Goal: Task Accomplishment & Management: Manage account settings

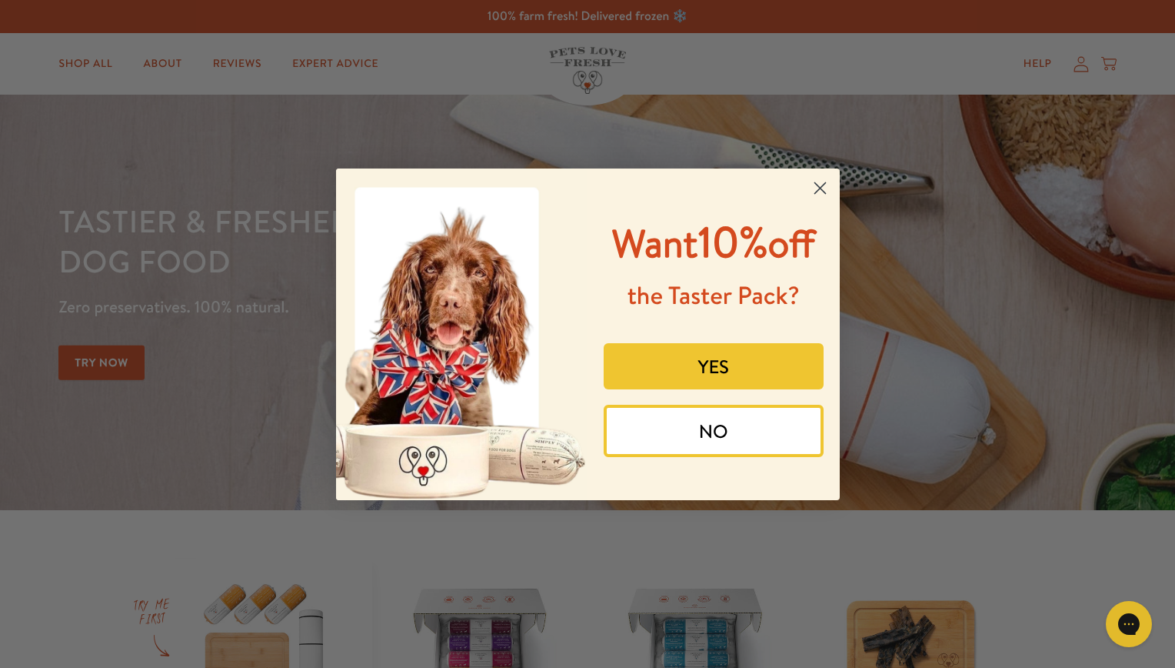
click at [815, 187] on circle "Close dialog" at bounding box center [819, 187] width 25 height 25
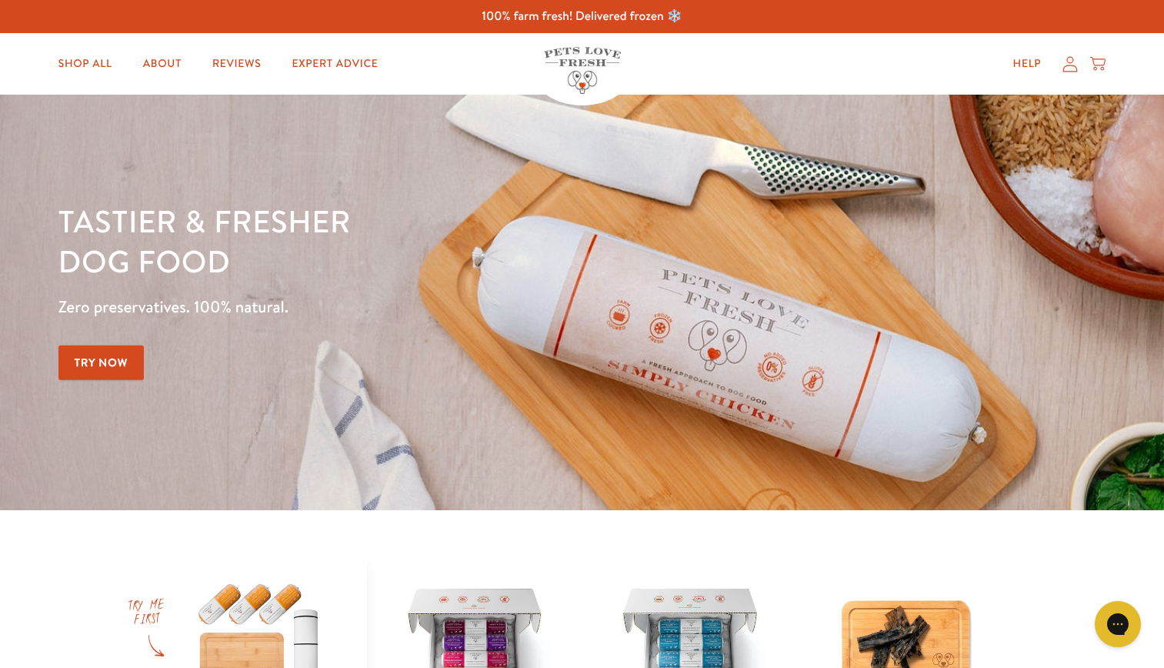
click at [1071, 73] on div "Help My account Cart" at bounding box center [1055, 63] width 115 height 31
click at [1068, 68] on icon at bounding box center [1069, 64] width 15 height 16
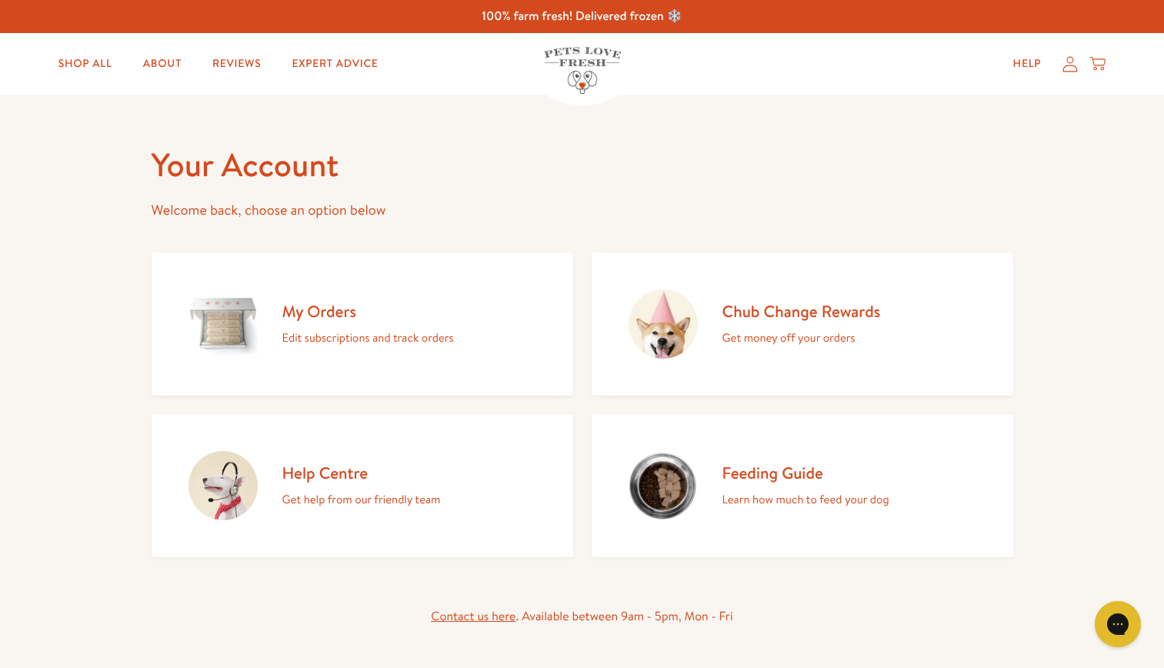
click at [451, 309] on h2 "My Orders" at bounding box center [368, 311] width 172 height 21
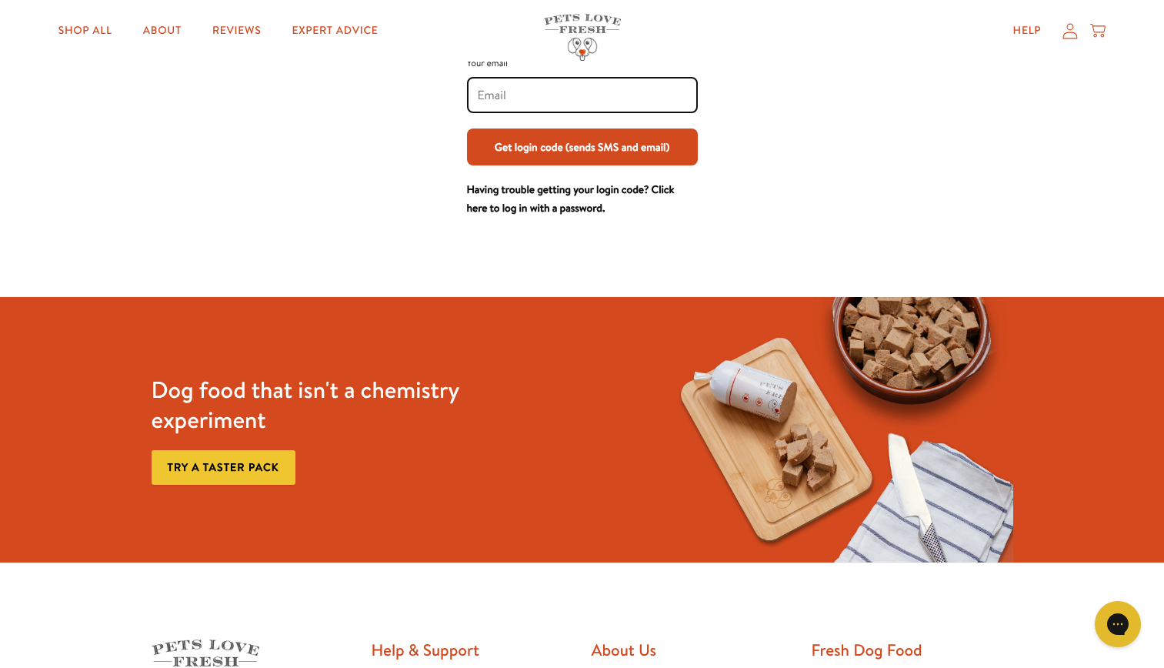
scroll to position [129, 0]
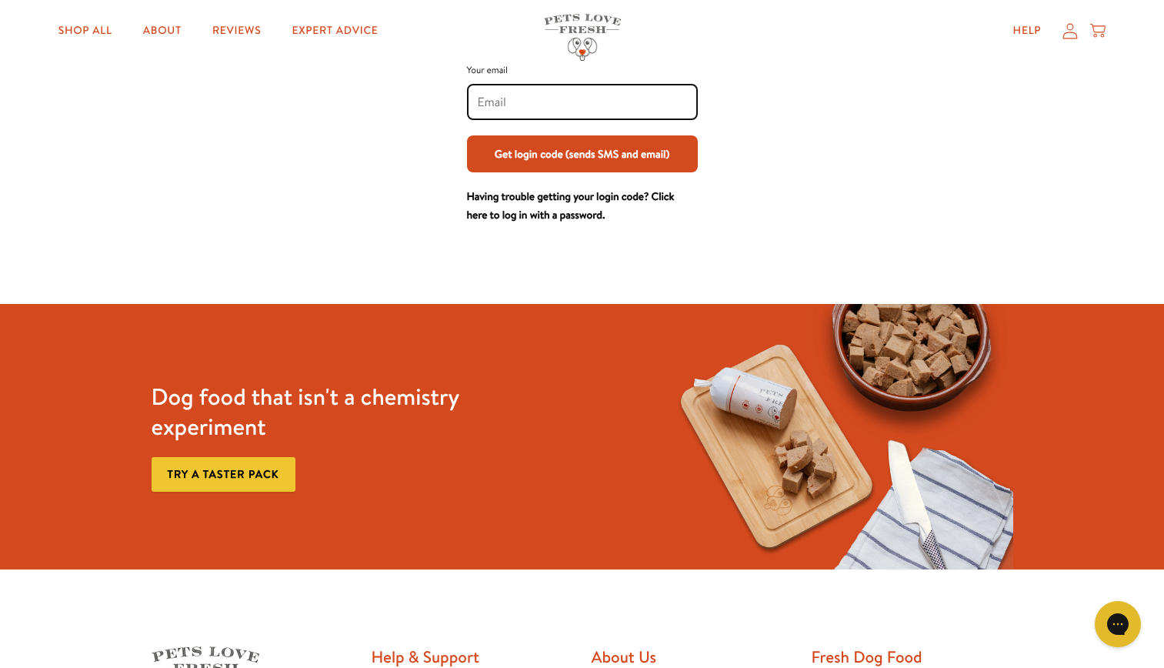
click at [680, 97] on input "Your email" at bounding box center [582, 102] width 209 height 17
type input "[PERSON_NAME][EMAIL_ADDRESS][DOMAIN_NAME]"
click at [612, 153] on button "Get login code (sends SMS and email)" at bounding box center [582, 153] width 231 height 37
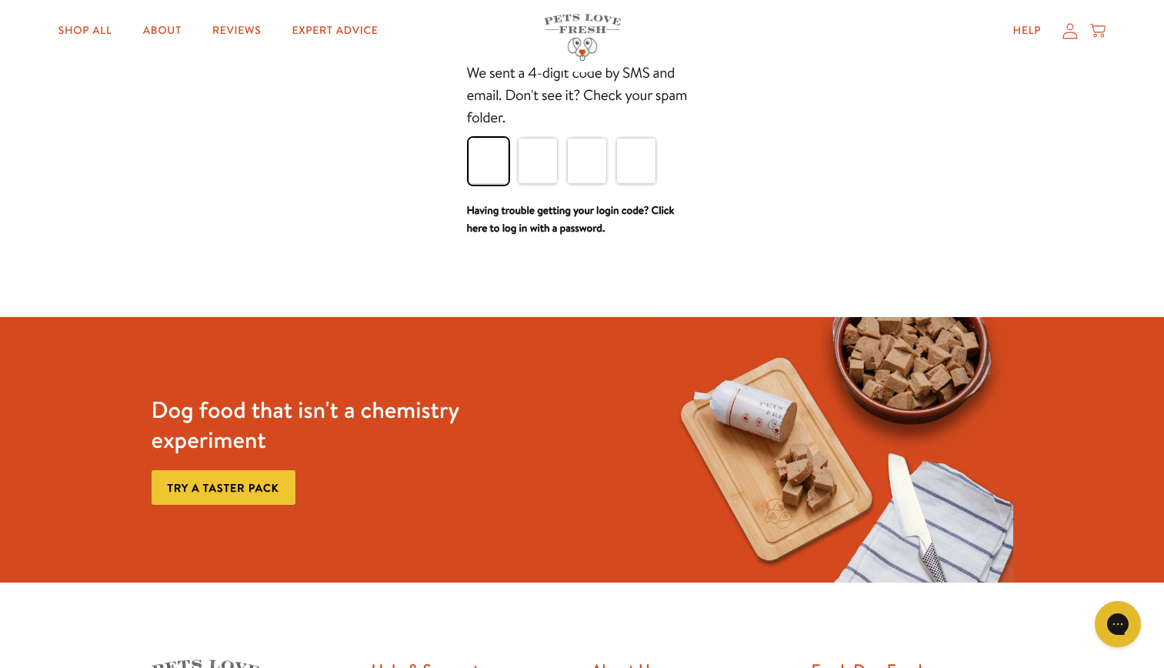
type input "8"
type input "0"
type input "9"
type input "1"
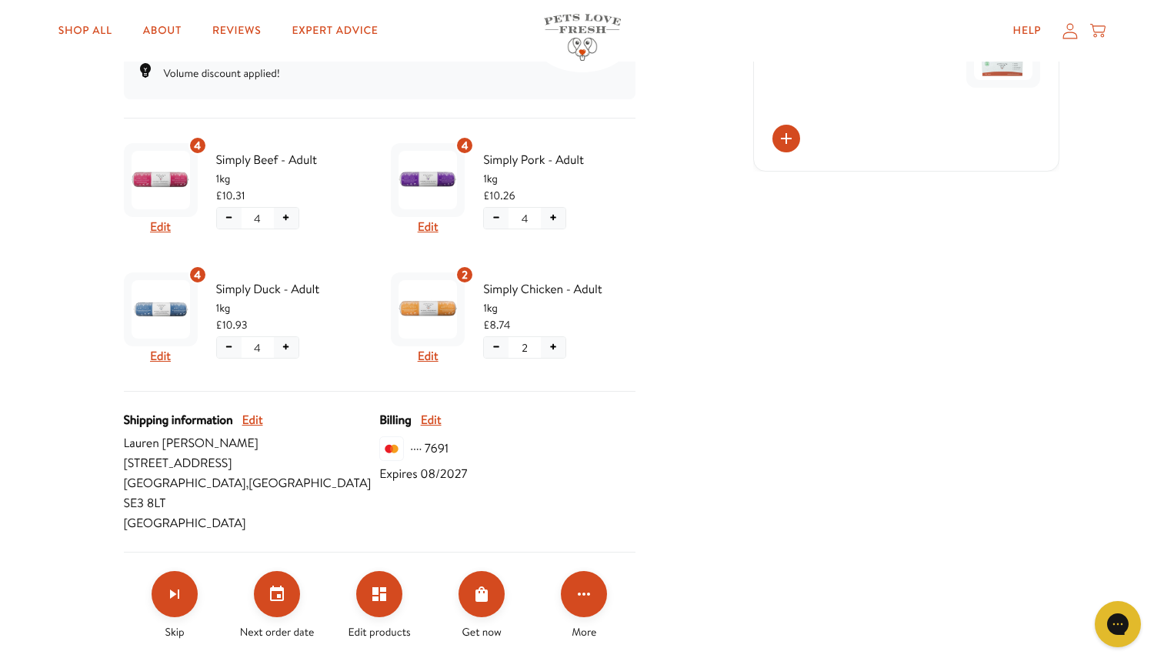
scroll to position [398, 0]
click at [286, 584] on icon "Set your next order date" at bounding box center [277, 593] width 18 height 18
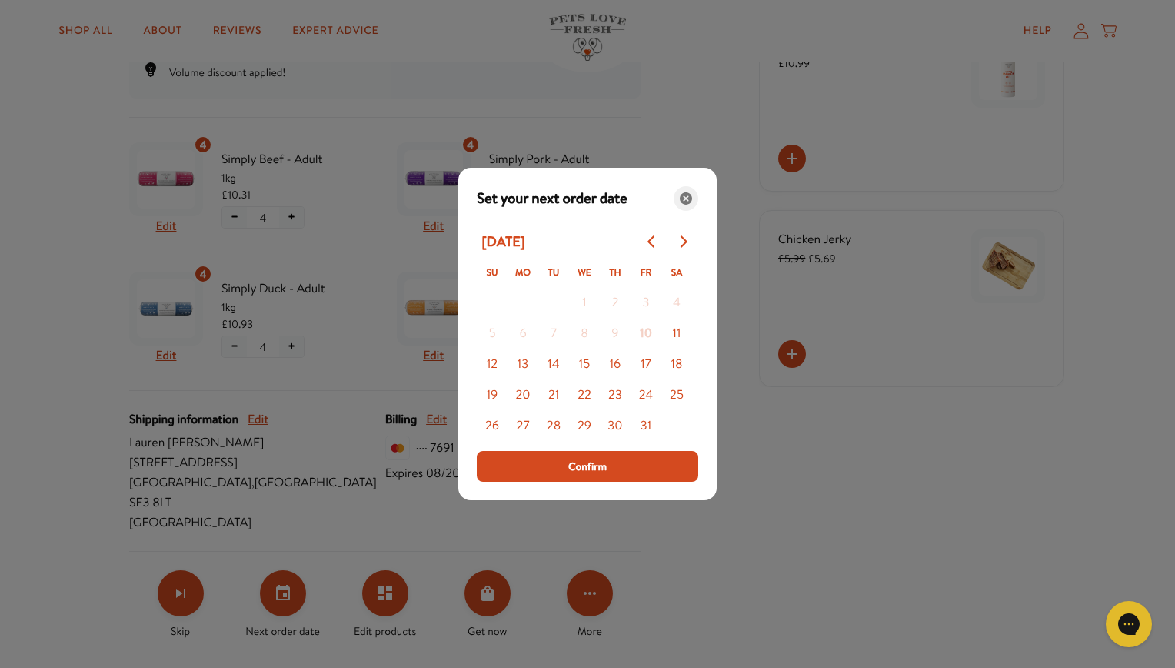
click at [686, 205] on div "Close" at bounding box center [686, 198] width 25 height 25
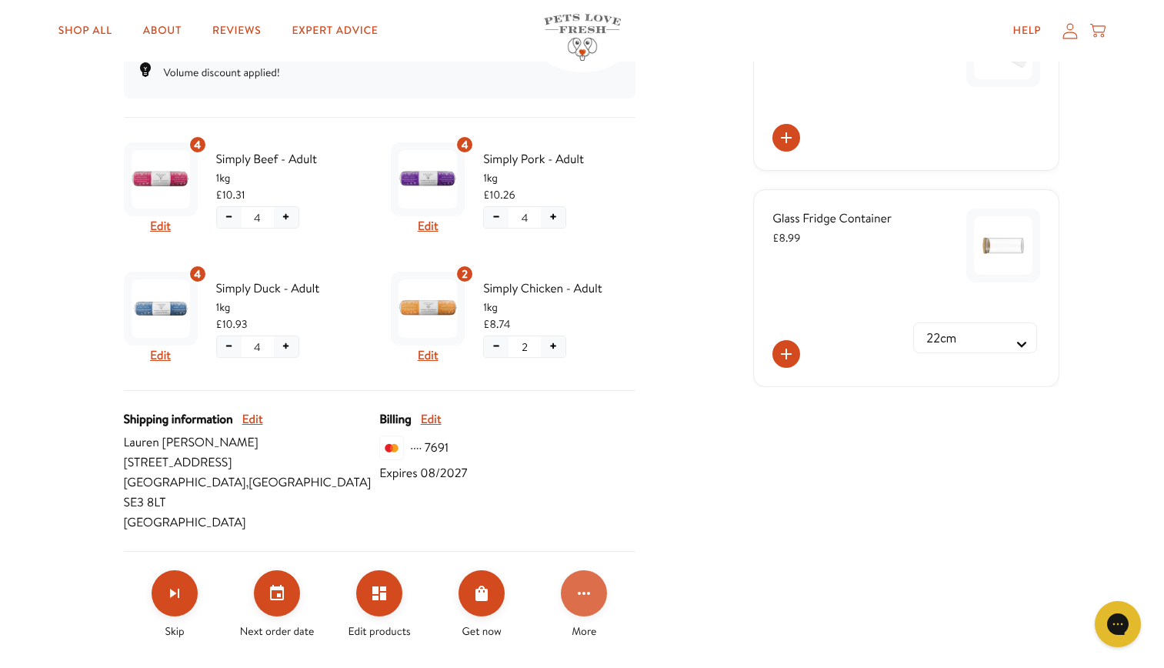
click at [581, 584] on icon "Click for more options" at bounding box center [584, 593] width 18 height 18
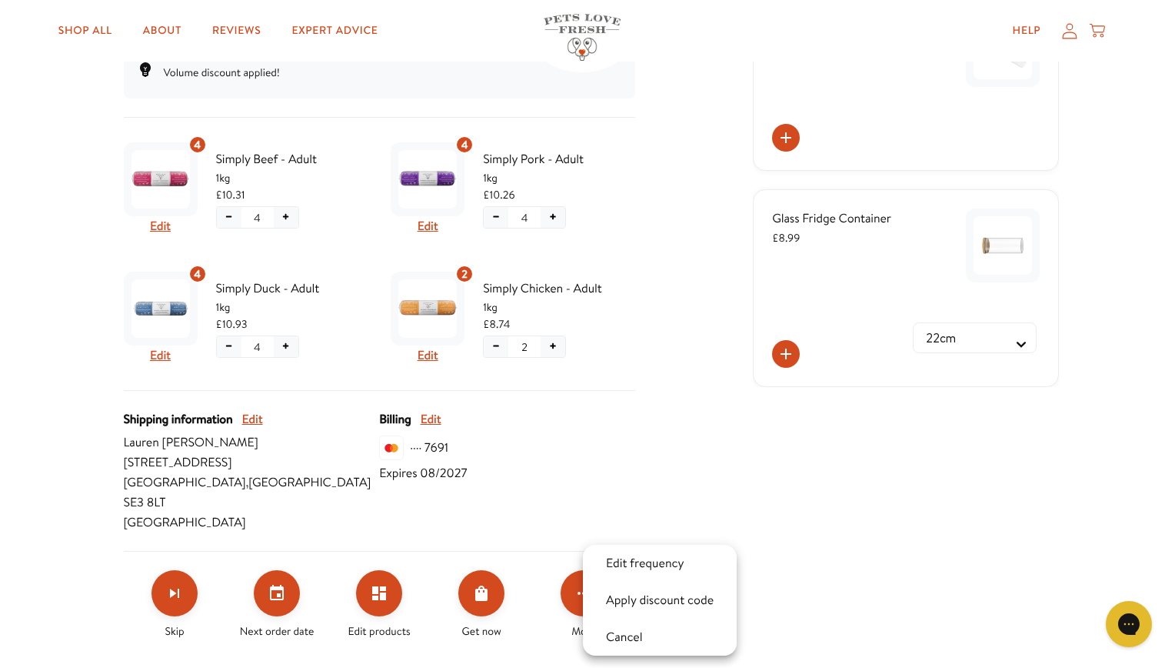
click at [692, 439] on div at bounding box center [587, 334] width 1175 height 668
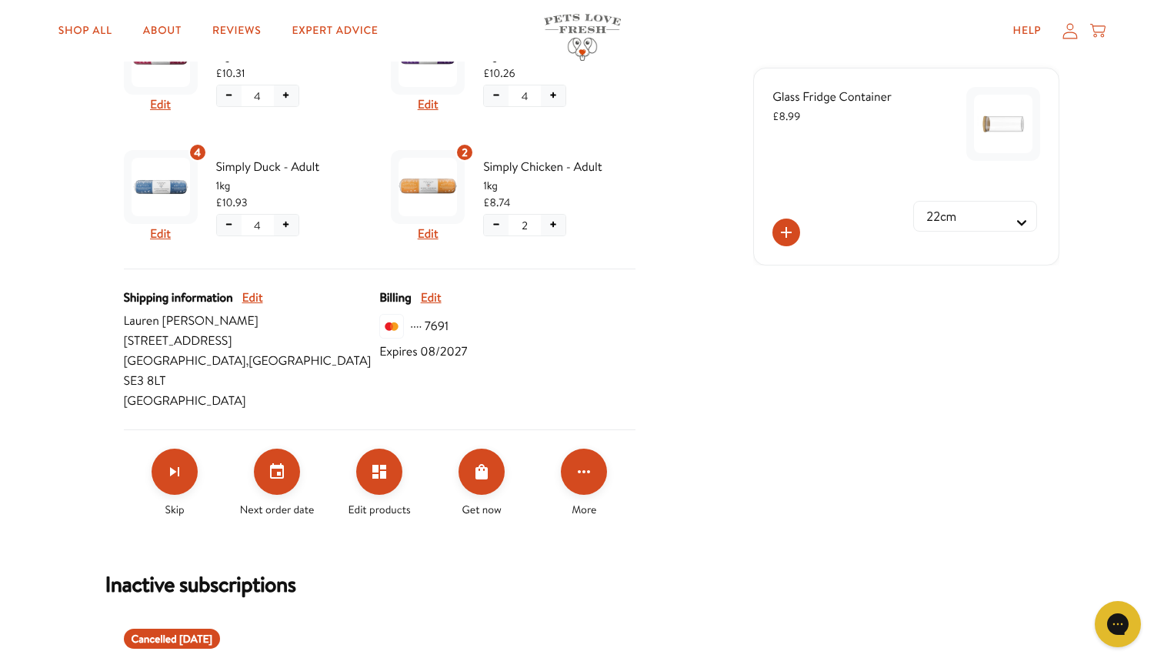
scroll to position [546, 0]
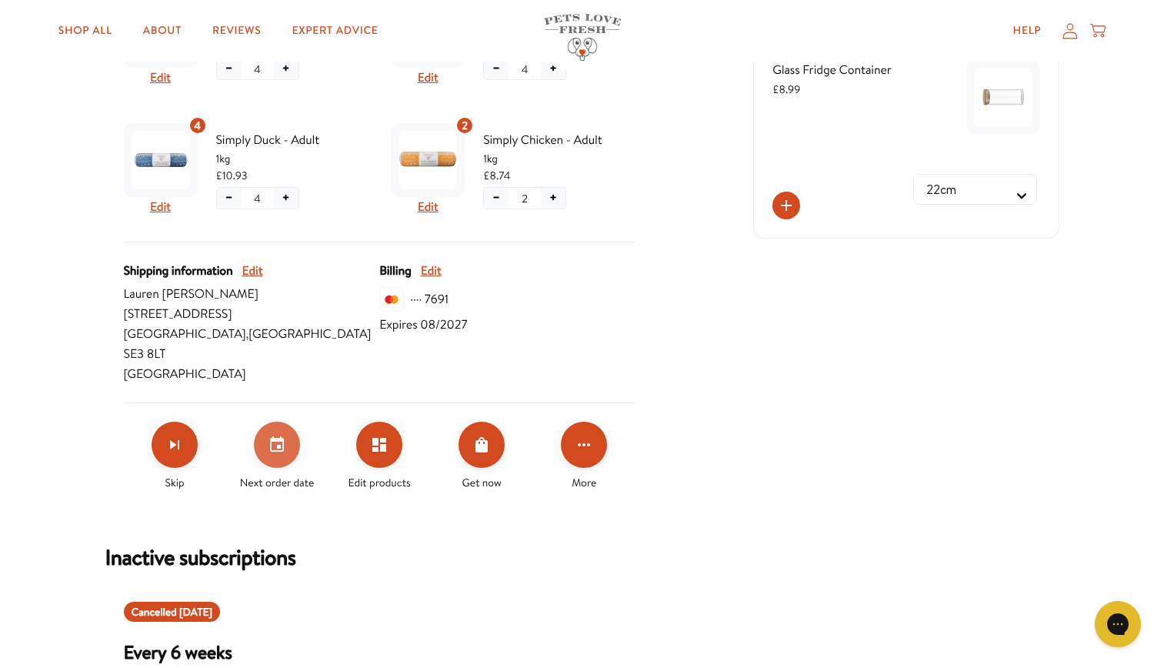
click at [272, 436] on icon "Set your next order date" at bounding box center [277, 443] width 14 height 15
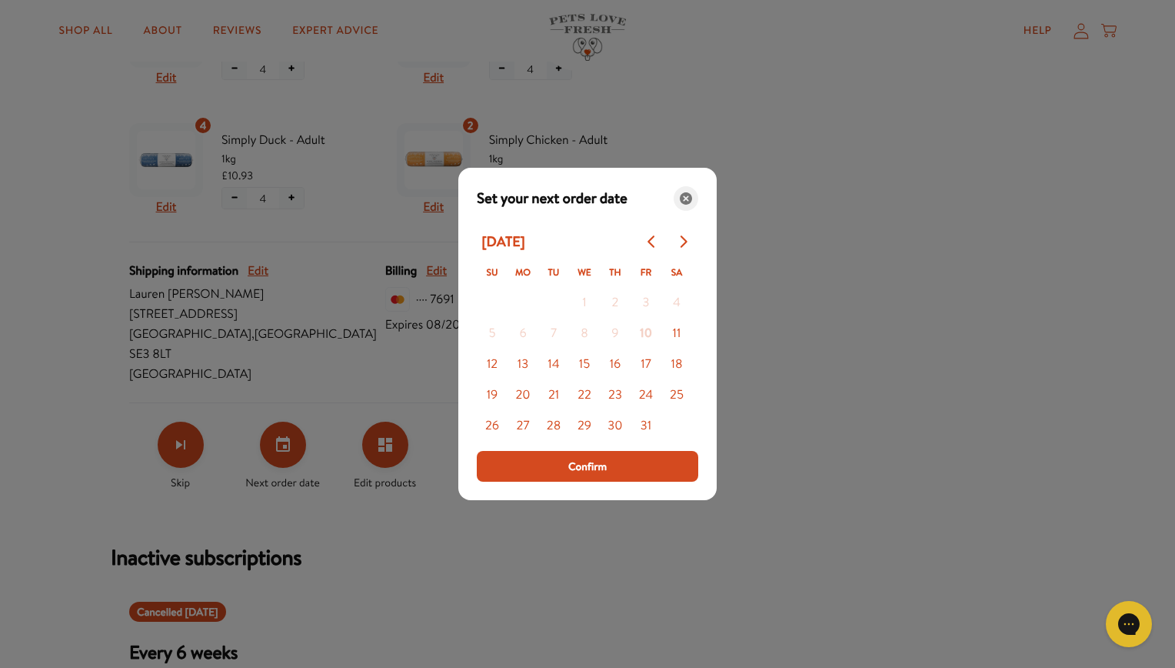
click at [682, 198] on icon "Close" at bounding box center [686, 198] width 12 height 12
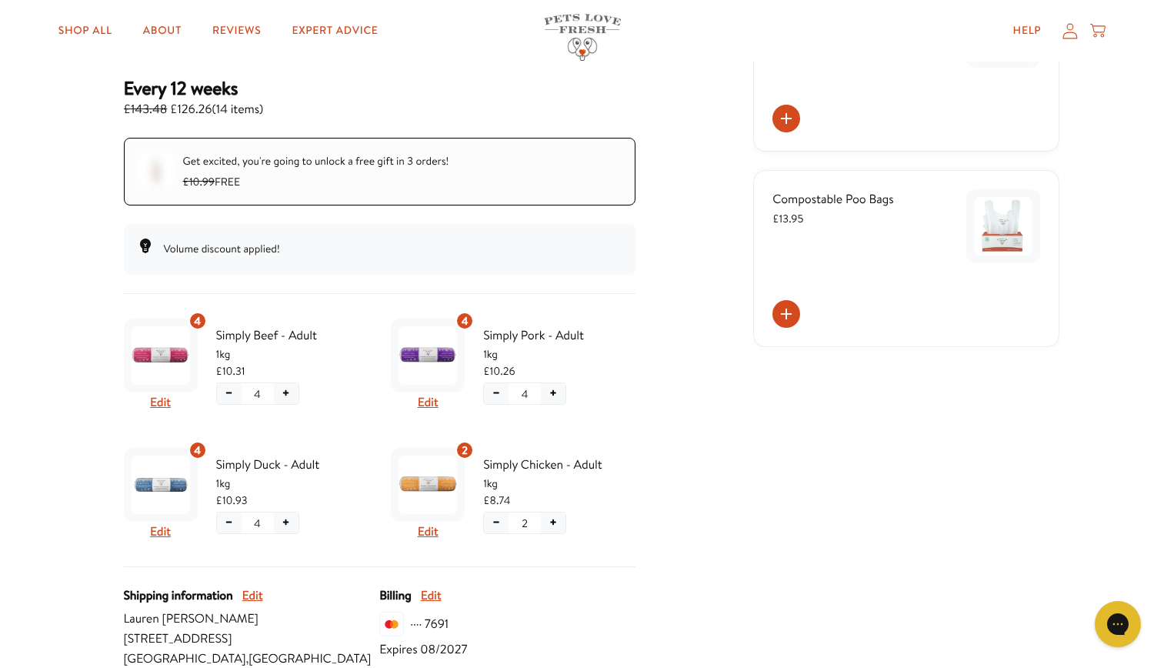
scroll to position [312, 0]
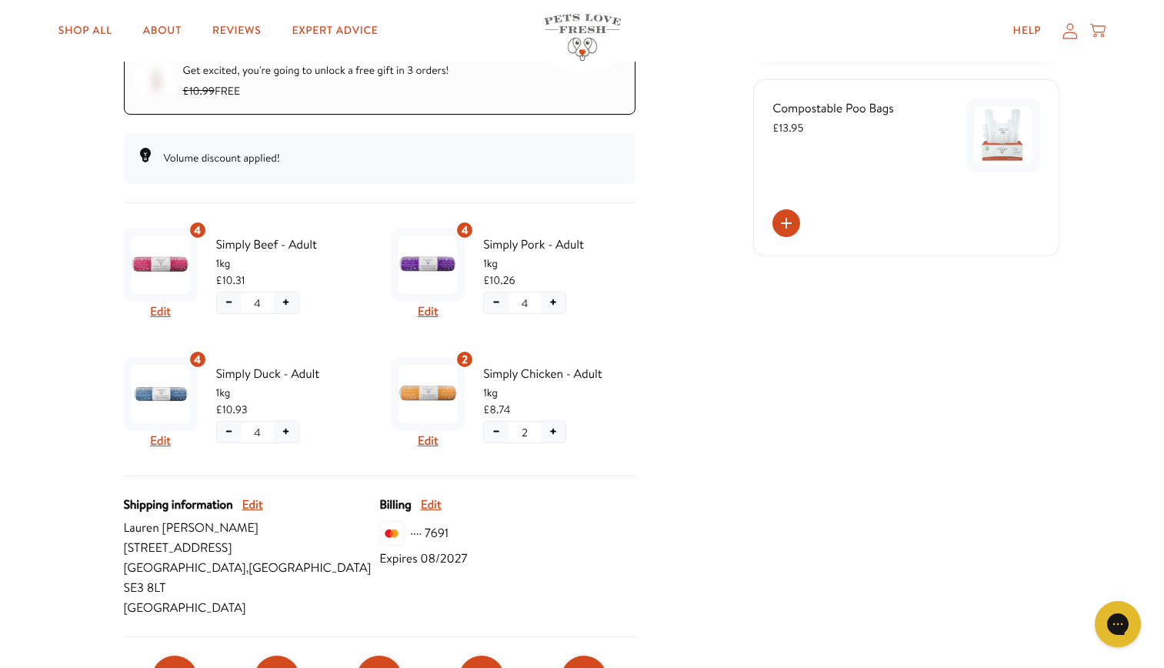
click at [548, 428] on button "+" at bounding box center [553, 432] width 25 height 21
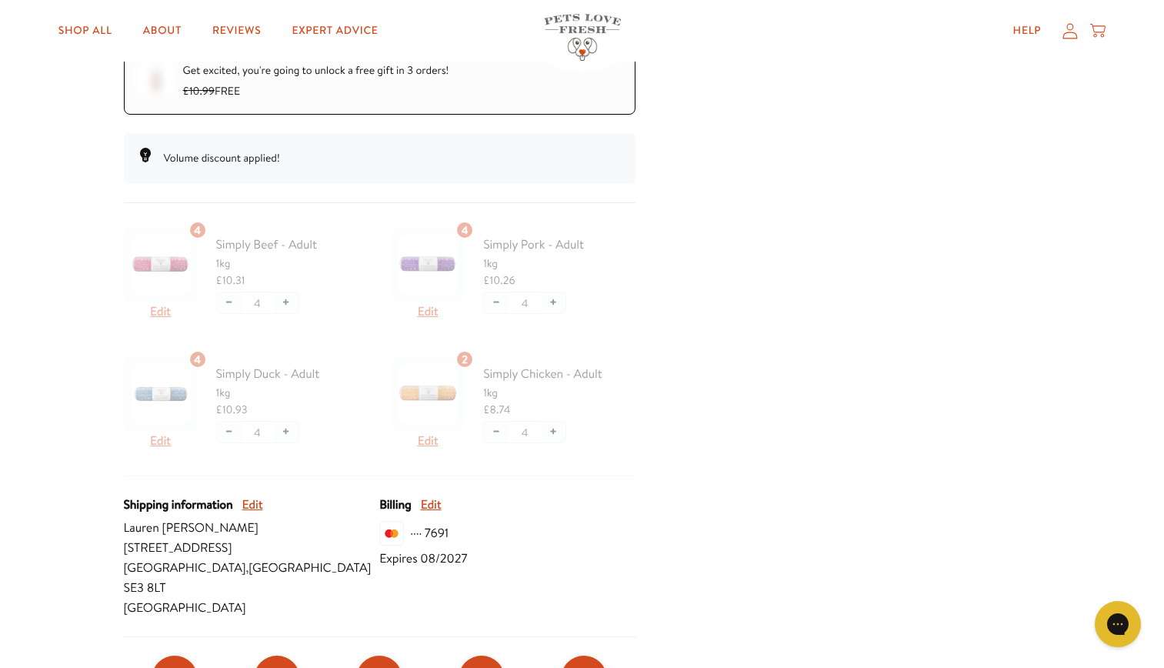
click at [675, 361] on div "Skio Secured Your subscriptions Chub Change Rewards Order history Add backup ca…" at bounding box center [582, 631] width 954 height 1648
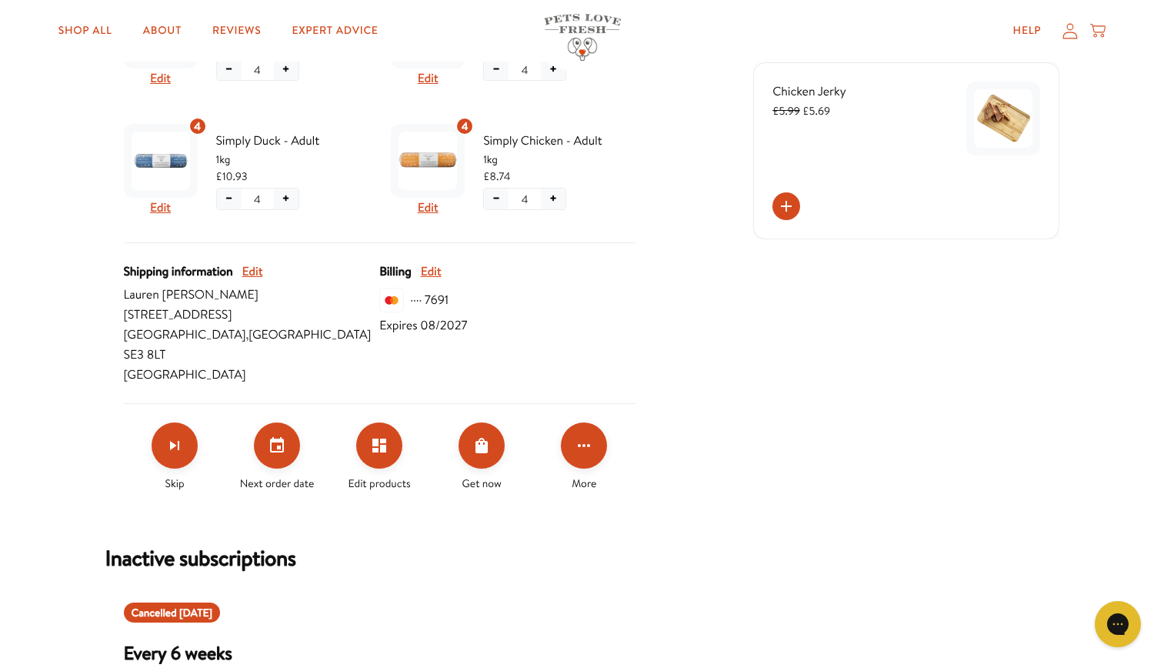
scroll to position [546, 0]
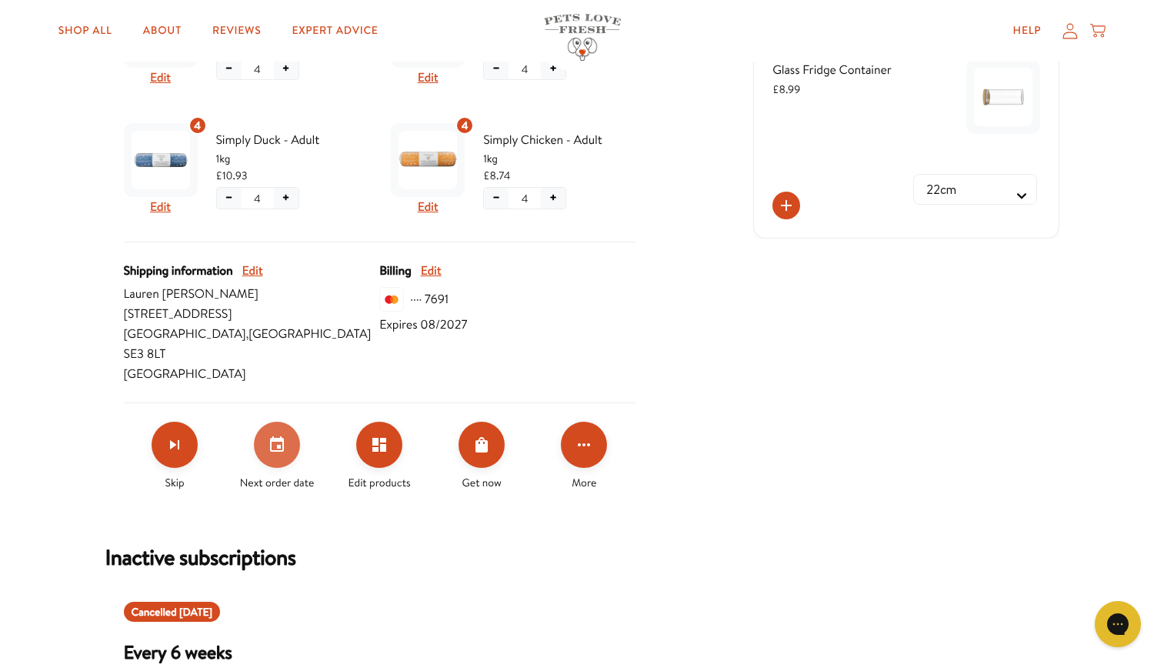
click at [285, 435] on icon "Set your next order date" at bounding box center [277, 444] width 18 height 18
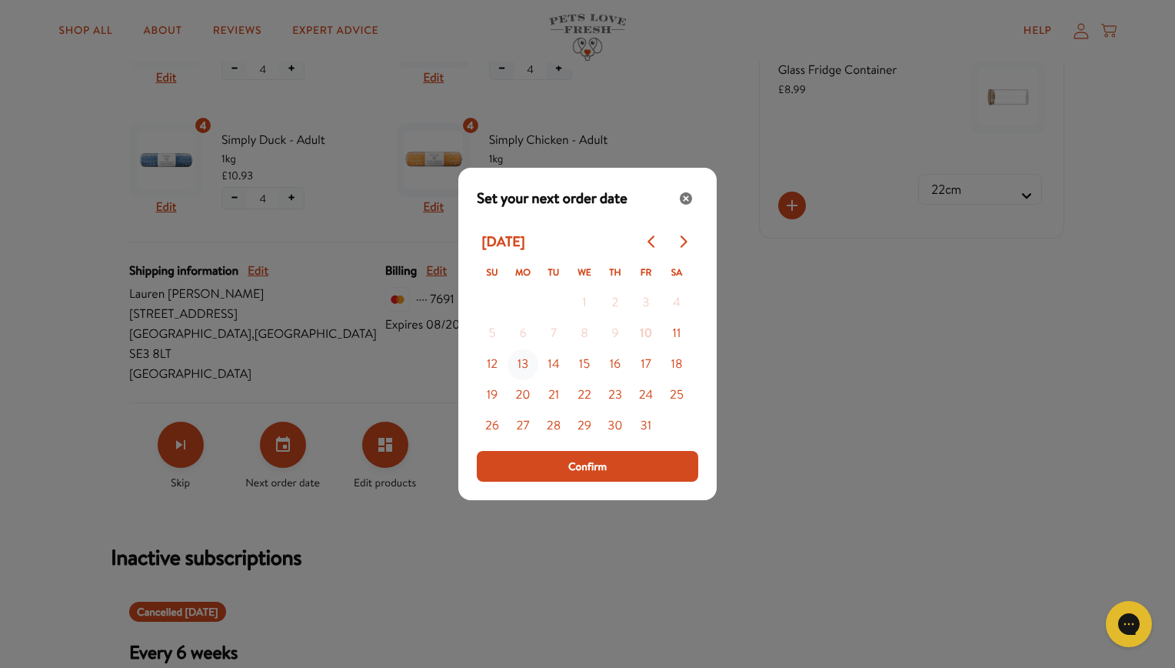
click at [518, 368] on button "13" at bounding box center [523, 364] width 31 height 31
click at [684, 192] on div "Close" at bounding box center [686, 198] width 25 height 25
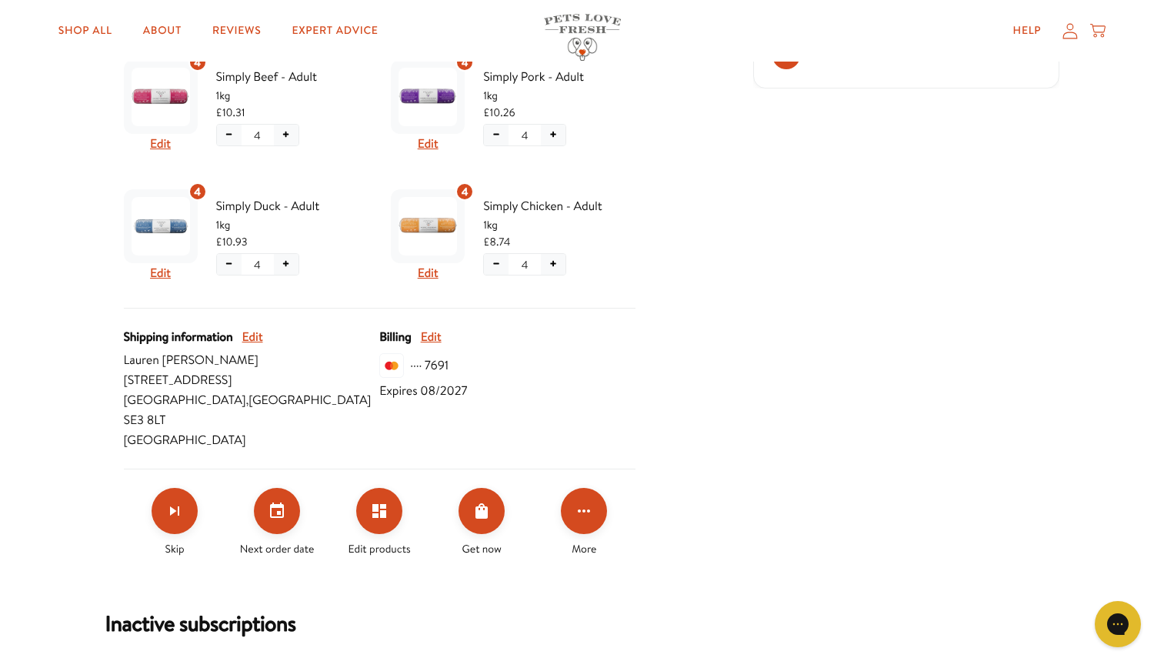
scroll to position [486, 0]
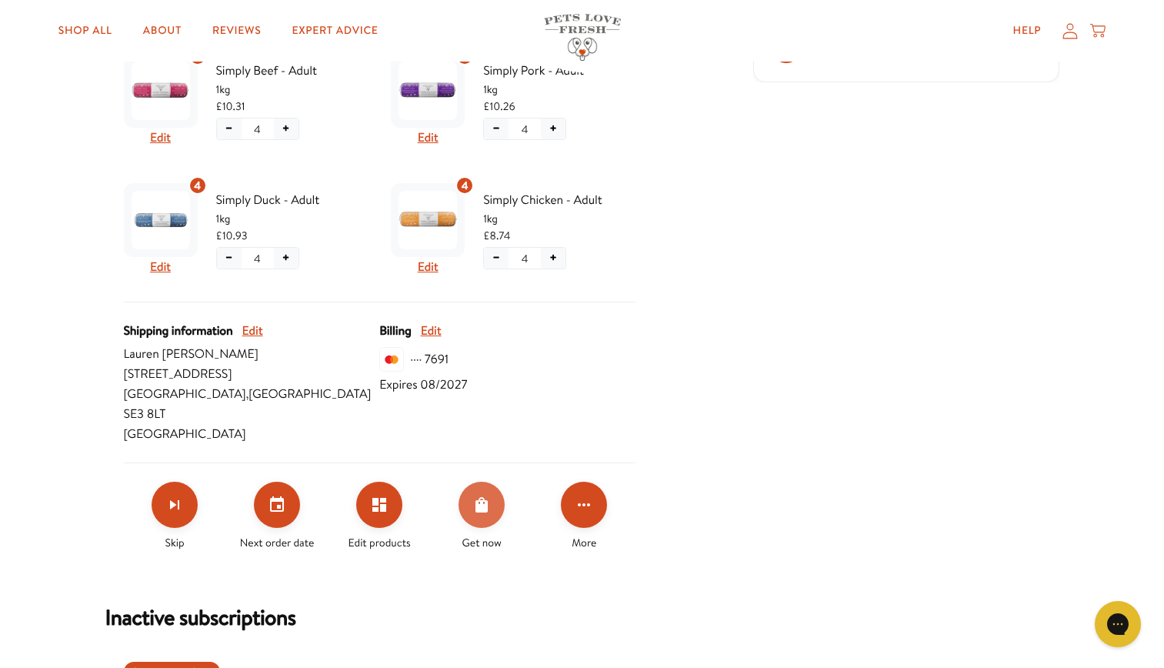
click at [486, 500] on button "Order Now" at bounding box center [481, 505] width 46 height 46
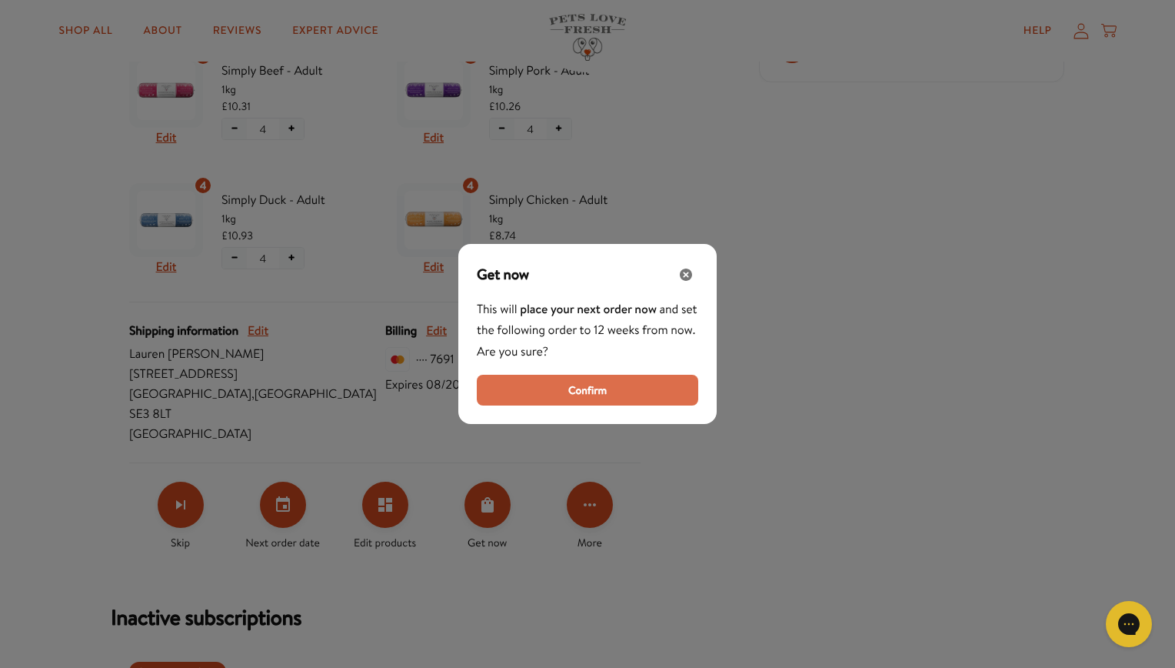
click at [553, 402] on button "Confirm" at bounding box center [588, 390] width 222 height 31
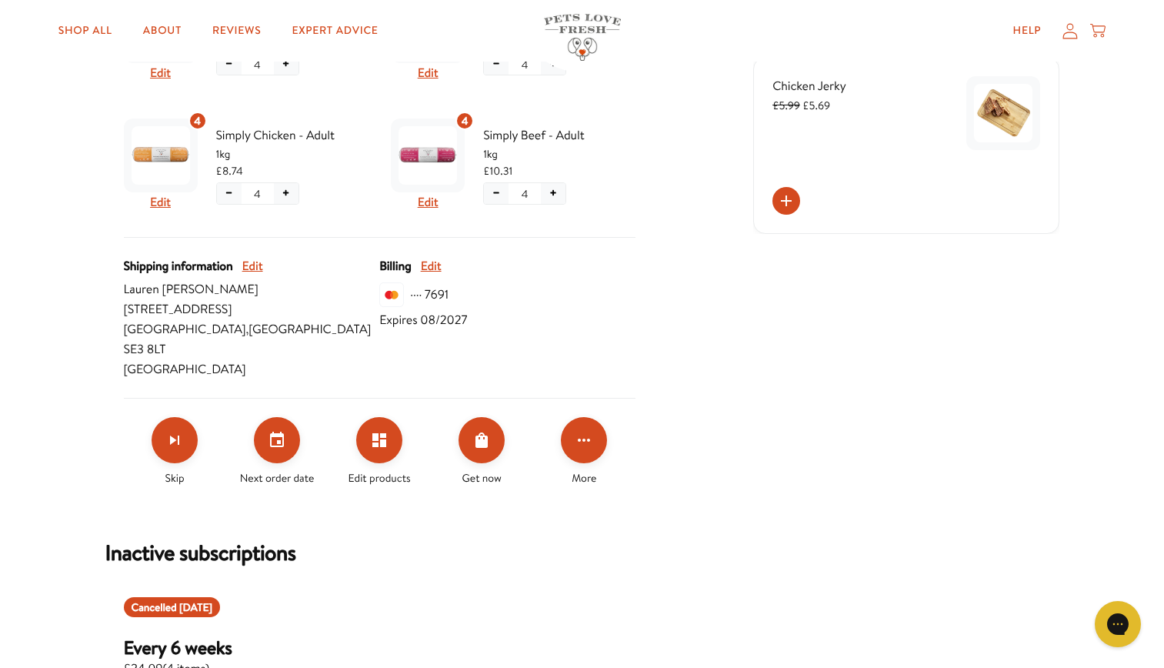
scroll to position [552, 0]
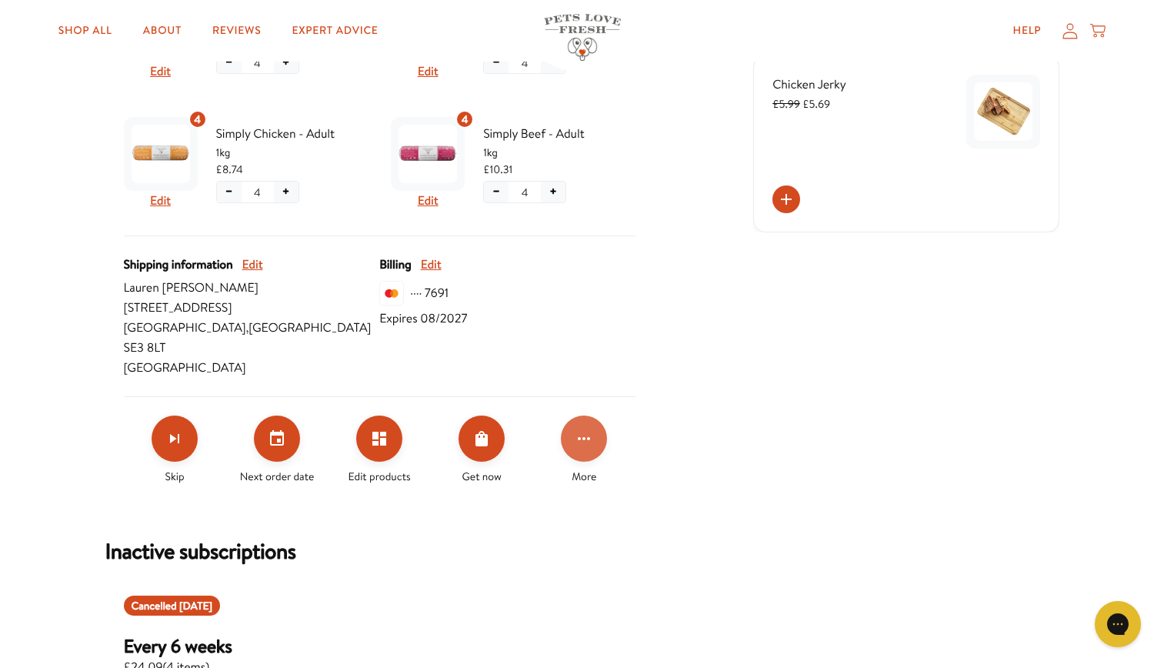
click at [595, 422] on button "Click for more options" at bounding box center [584, 438] width 46 height 46
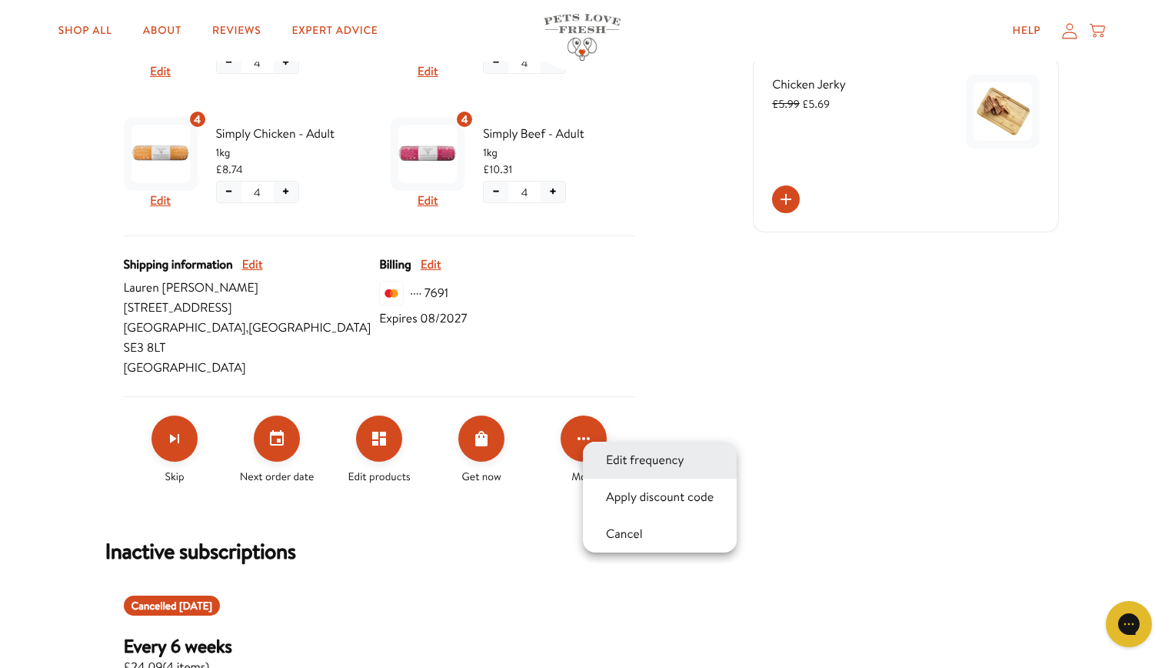
click at [640, 464] on button "Edit frequency" at bounding box center [646, 460] width 88 height 18
select testing "Delivery every 12 weeks"
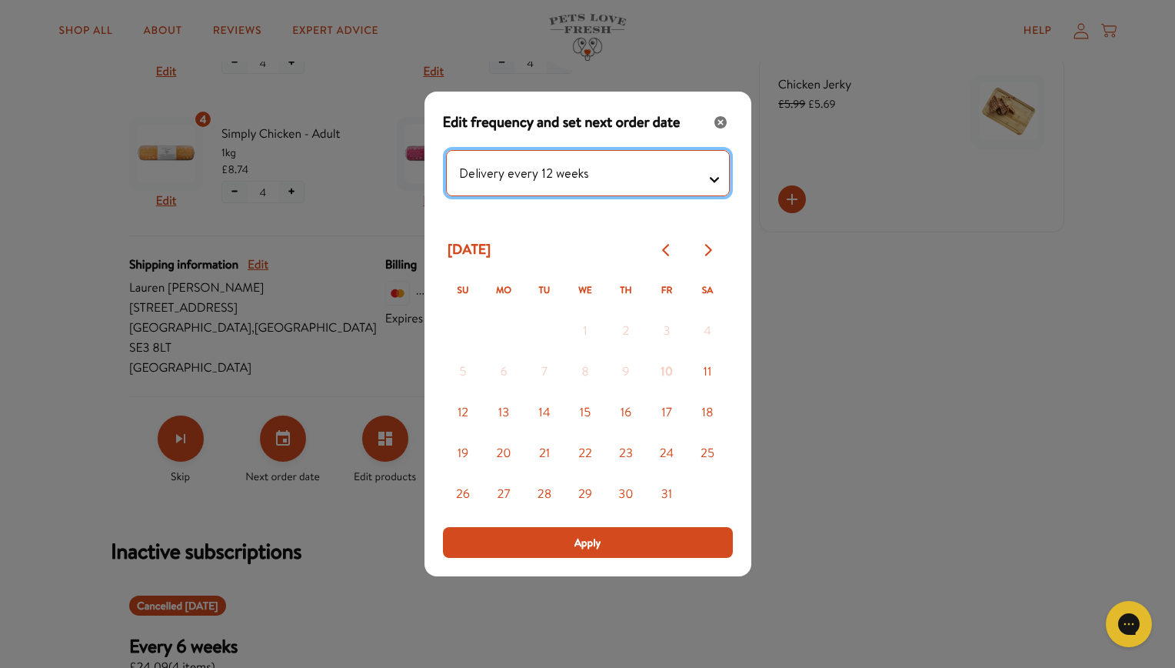
click at [701, 182] on testing "Delivery every 1 week Delivery every 2 weeks Delivery every 3 weeks Delivery ev…" at bounding box center [588, 173] width 284 height 46
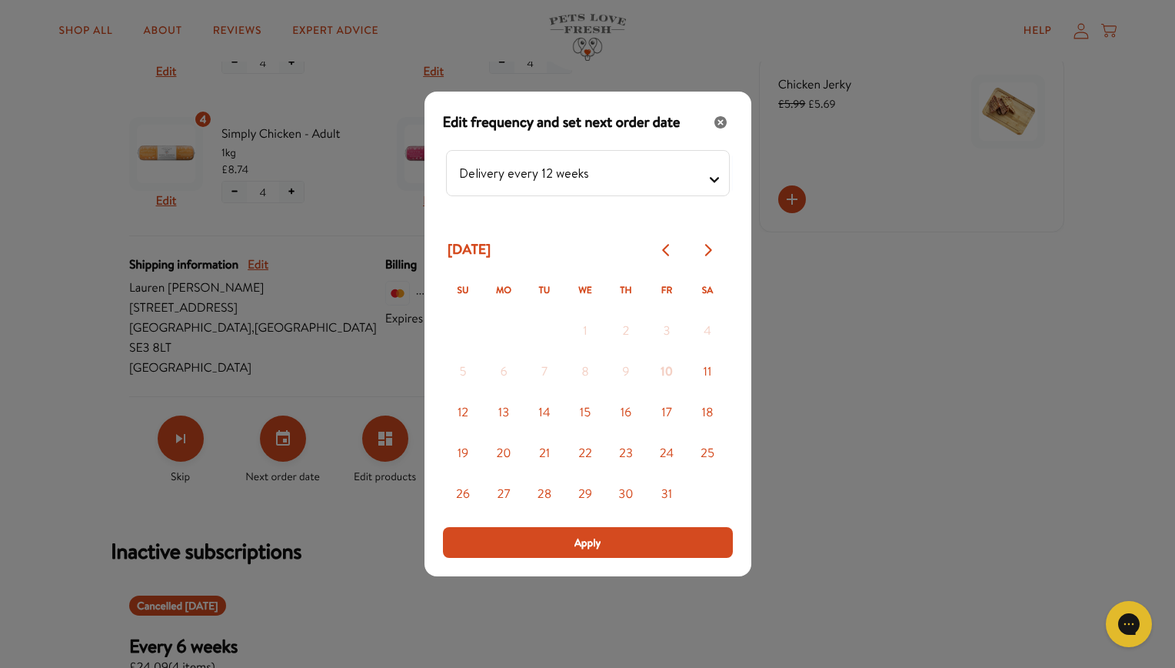
click at [902, 338] on div "Modal" at bounding box center [587, 334] width 1175 height 668
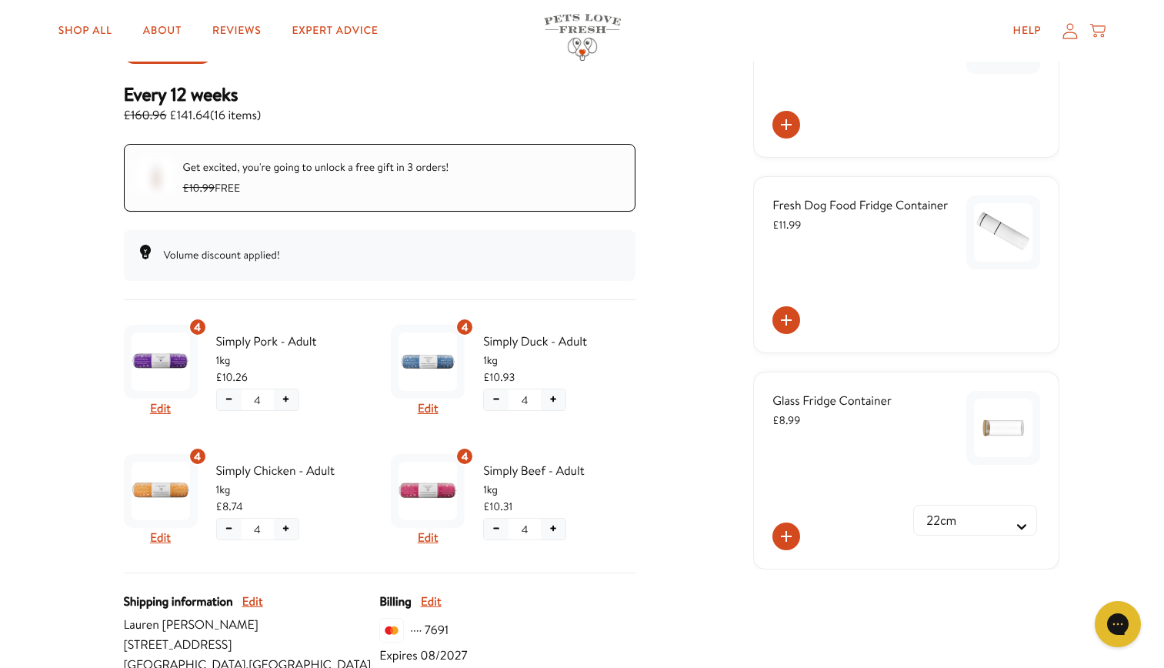
scroll to position [0, 0]
